Goal: Use online tool/utility: Utilize a website feature to perform a specific function

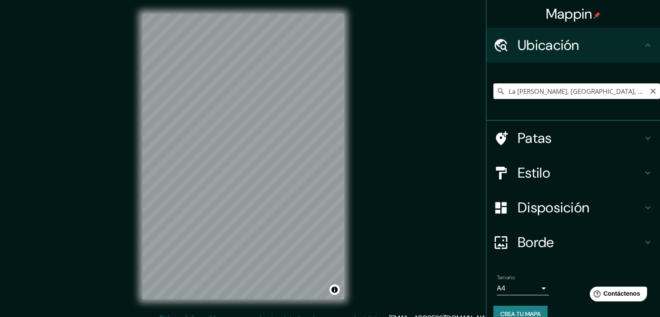
drag, startPoint x: 0, startPoint y: 0, endPoint x: 635, endPoint y: 90, distance: 641.4
click at [637, 89] on input "La [PERSON_NAME], [GEOGRAPHIC_DATA], [GEOGRAPHIC_DATA], [GEOGRAPHIC_DATA]" at bounding box center [576, 91] width 167 height 16
drag, startPoint x: 633, startPoint y: 90, endPoint x: 468, endPoint y: 110, distance: 166.4
click at [468, 110] on div "Mappin Ubicación [GEOGRAPHIC_DATA][PERSON_NAME], [GEOGRAPHIC_DATA], [GEOGRAPHIC…" at bounding box center [330, 163] width 660 height 327
type input "-16.368947704226578, -71.5595855979269"
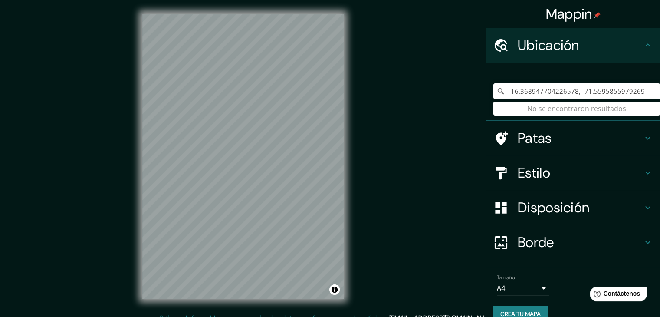
drag, startPoint x: 633, startPoint y: 91, endPoint x: 457, endPoint y: 125, distance: 179.9
click at [457, 125] on div "Mappin Ubicación -16.368947704226578, -71.5595855979269 No se encontraron resul…" at bounding box center [330, 163] width 660 height 327
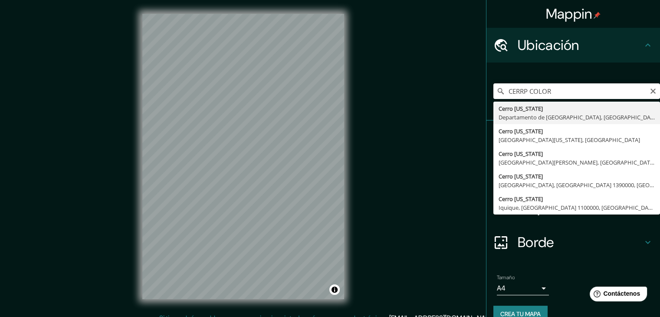
type input "[GEOGRAPHIC_DATA][US_STATE], [GEOGRAPHIC_DATA], [GEOGRAPHIC_DATA]"
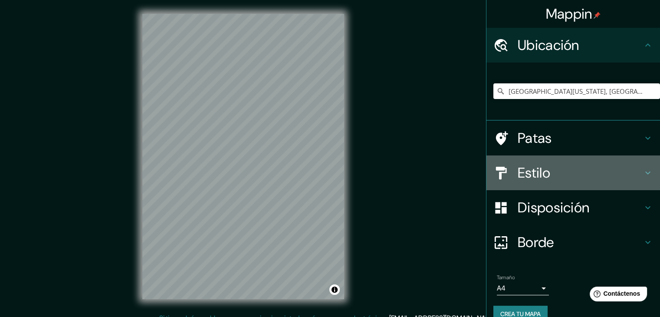
click at [554, 172] on h4 "Estilo" at bounding box center [580, 172] width 125 height 17
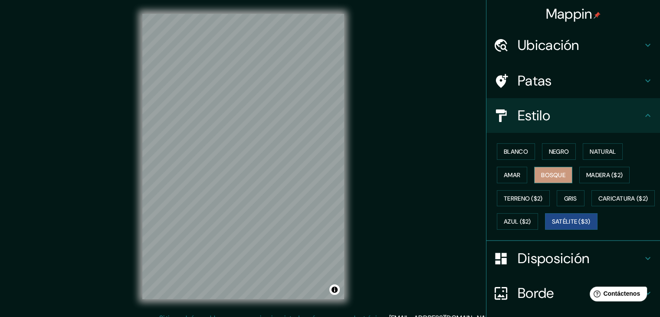
click at [561, 179] on button "Bosque" at bounding box center [553, 175] width 38 height 16
click at [506, 177] on font "Amar" at bounding box center [512, 175] width 16 height 8
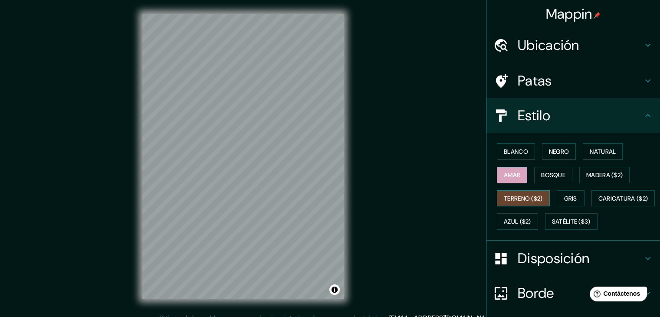
click at [519, 198] on font "Terreno ($2)" at bounding box center [523, 198] width 39 height 8
click at [592, 155] on font "Natural" at bounding box center [603, 151] width 26 height 8
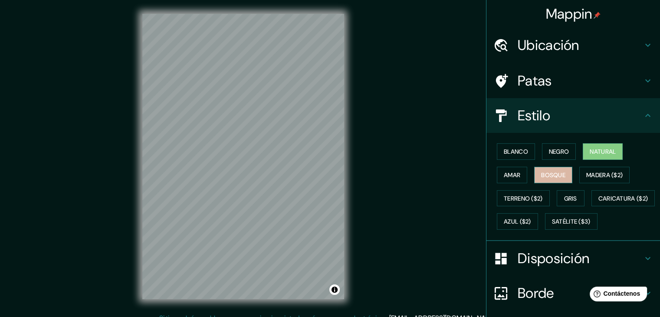
click at [552, 177] on font "Bosque" at bounding box center [553, 175] width 24 height 8
click at [508, 169] on font "Amar" at bounding box center [512, 174] width 16 height 11
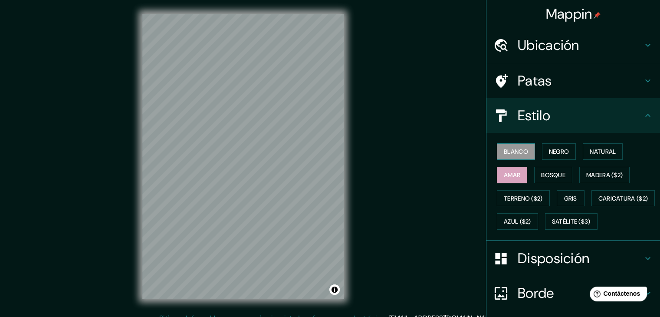
click at [512, 155] on font "Blanco" at bounding box center [516, 151] width 24 height 11
click at [522, 200] on font "Terreno ($2)" at bounding box center [523, 198] width 39 height 8
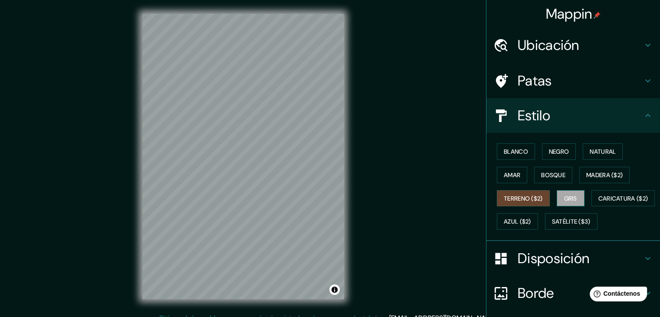
click at [564, 198] on font "Gris" at bounding box center [570, 198] width 13 height 8
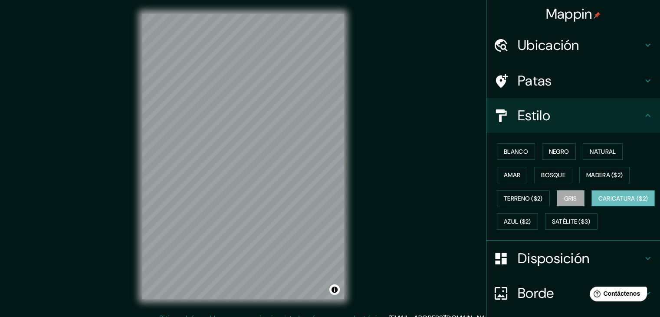
click at [598, 202] on font "Caricatura ($2)" at bounding box center [623, 198] width 50 height 8
click at [515, 176] on button "Amar" at bounding box center [512, 175] width 30 height 16
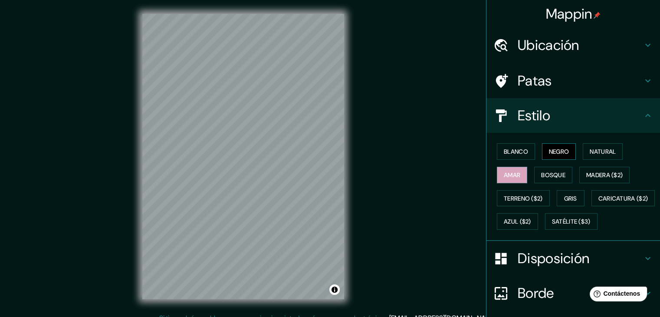
click at [561, 153] on font "Negro" at bounding box center [559, 151] width 20 height 8
click at [604, 160] on div "Blanco Negro Natural [PERSON_NAME] ($2) Terreno ($2) Gris Caricatura ($2) Azul …" at bounding box center [576, 186] width 167 height 93
click at [604, 154] on font "Natural" at bounding box center [603, 151] width 26 height 8
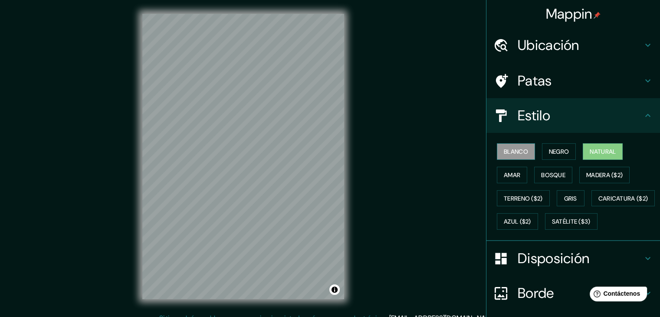
click at [508, 155] on font "Blanco" at bounding box center [516, 151] width 24 height 11
click at [514, 197] on font "Terreno ($2)" at bounding box center [523, 198] width 39 height 8
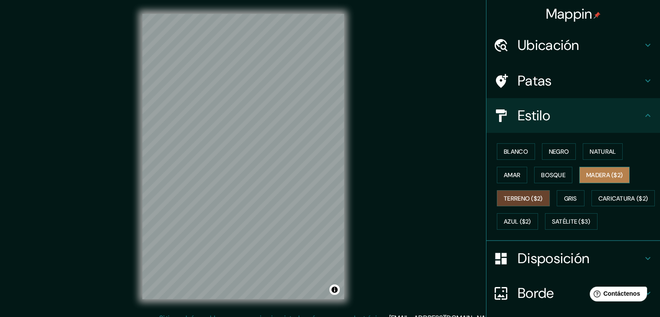
click at [592, 173] on font "Madera ($2)" at bounding box center [604, 175] width 36 height 8
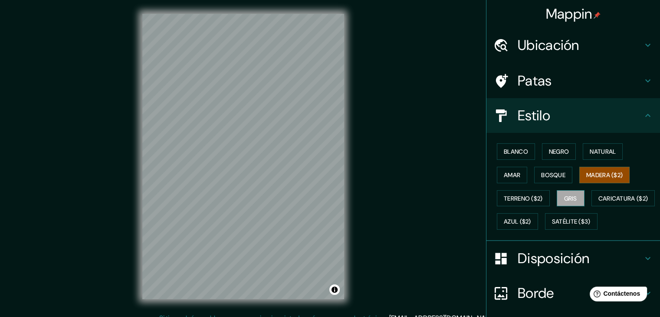
click at [565, 199] on font "Gris" at bounding box center [570, 198] width 13 height 8
click at [552, 227] on font "Satélite ($3)" at bounding box center [571, 221] width 39 height 11
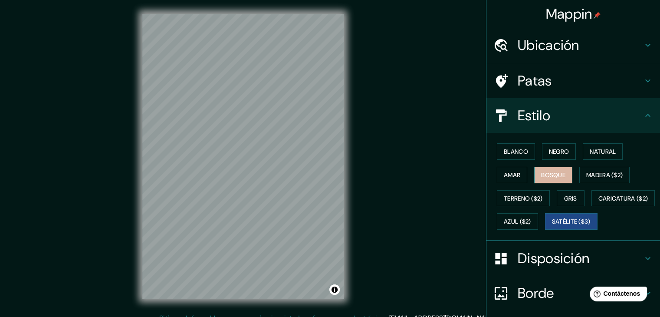
click at [549, 176] on font "Bosque" at bounding box center [553, 175] width 24 height 8
click at [509, 170] on font "Amar" at bounding box center [512, 174] width 16 height 11
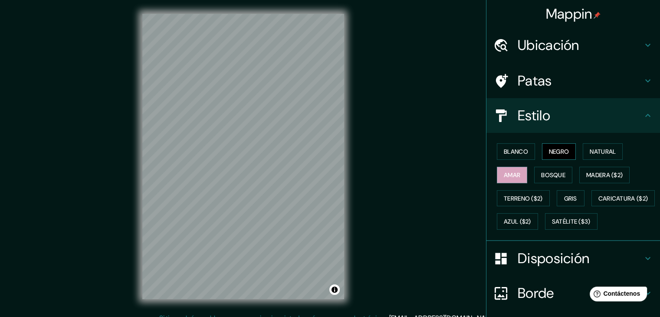
click at [549, 154] on font "Negro" at bounding box center [559, 151] width 20 height 8
